Goal: Information Seeking & Learning: Check status

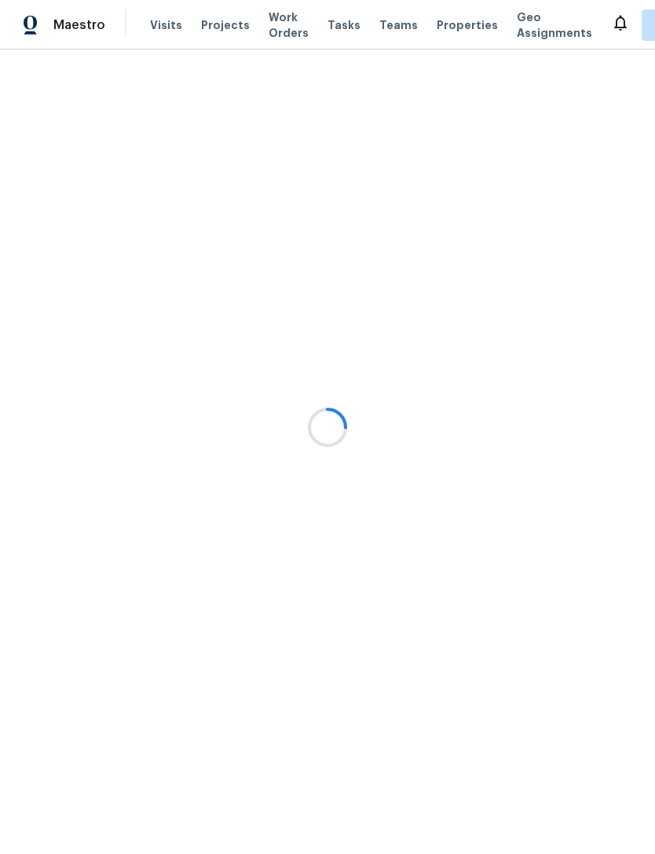
click at [646, 609] on div at bounding box center [327, 427] width 655 height 854
